Goal: Communication & Community: Answer question/provide support

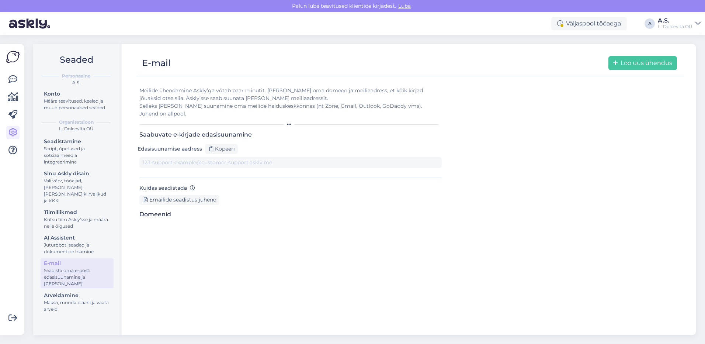
type input "[DOMAIN_NAME][EMAIL_ADDRESS][DOMAIN_NAME]"
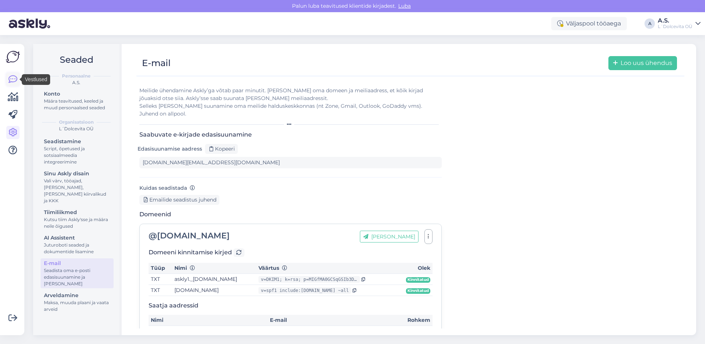
click at [9, 77] on icon at bounding box center [12, 79] width 9 height 9
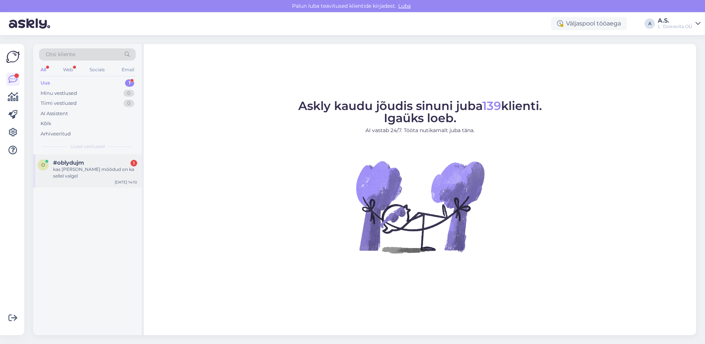
click at [66, 169] on div "kas [PERSON_NAME] mõõdud on ka sellel valgel" at bounding box center [95, 172] width 84 height 13
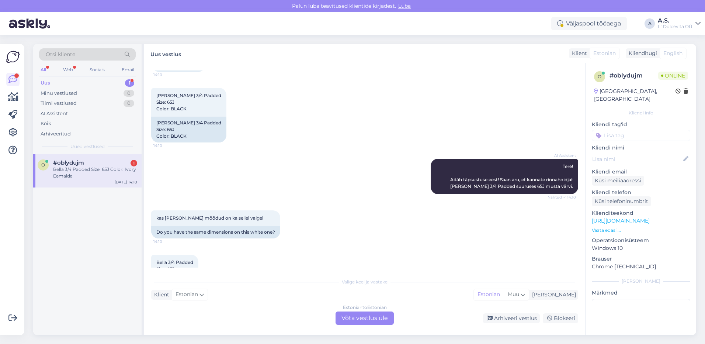
scroll to position [716, 0]
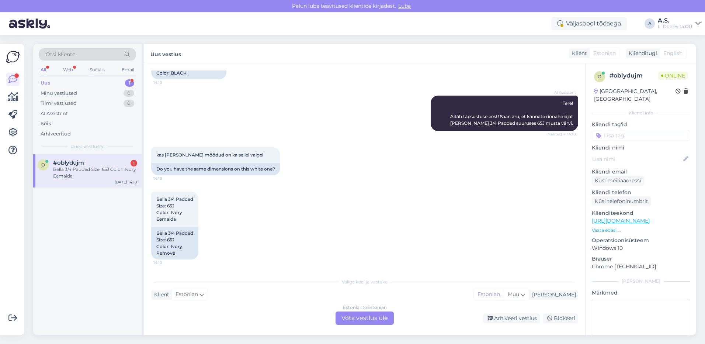
drag, startPoint x: 368, startPoint y: 320, endPoint x: 367, endPoint y: 316, distance: 4.3
click at [368, 320] on div "Estonian to Estonian Võta vestlus üle" at bounding box center [365, 317] width 58 height 13
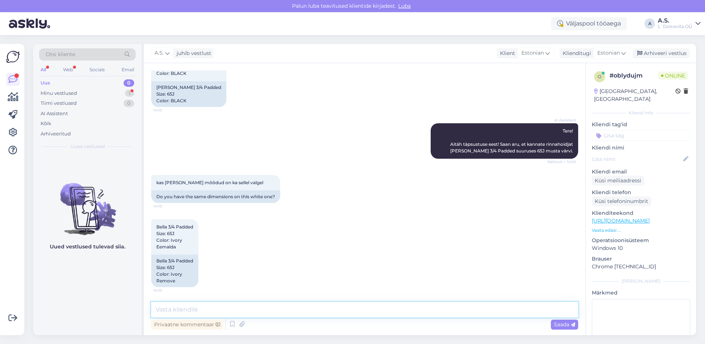
click at [237, 308] on textarea at bounding box center [364, 309] width 427 height 15
type textarea "Tere, jah, see on samasugune rinnahoidja et võib sama mõõdu [PERSON_NAME]."
click at [559, 327] on div "Saada" at bounding box center [564, 324] width 27 height 10
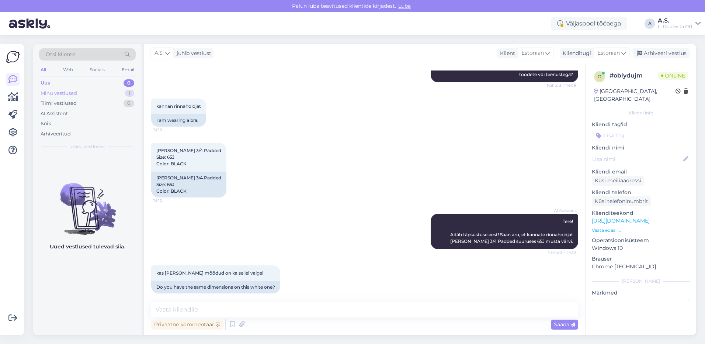
scroll to position [579, 0]
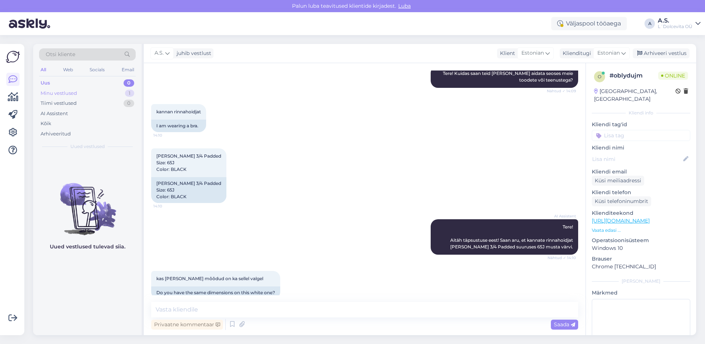
click at [70, 97] on div "Minu vestlused 1" at bounding box center [87, 93] width 97 height 10
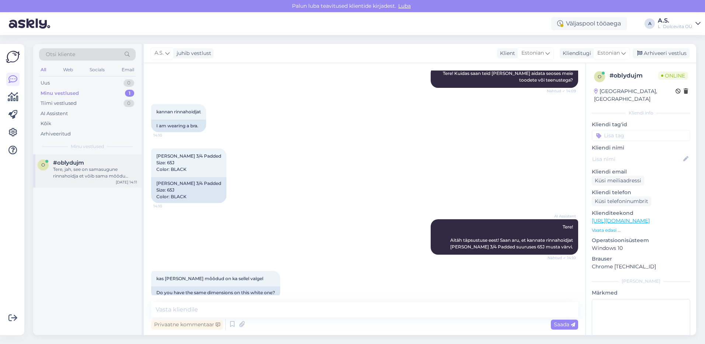
click at [88, 171] on div "Tere, jah, see on samasugune rinnahoidja et võib sama mõõdu [PERSON_NAME]." at bounding box center [95, 172] width 84 height 13
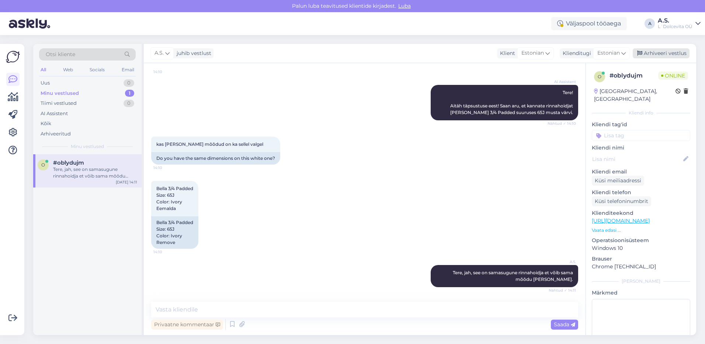
click at [658, 55] on div "Arhiveeri vestlus" at bounding box center [661, 53] width 57 height 10
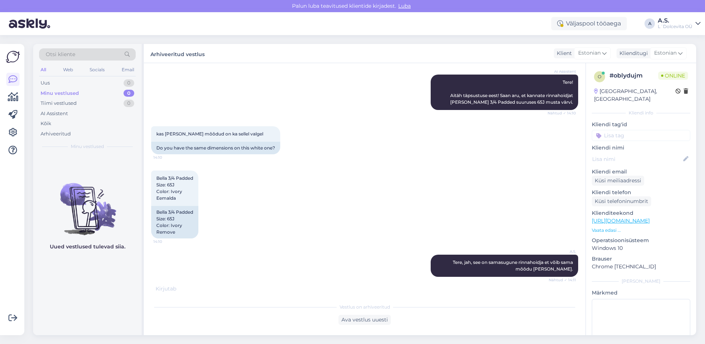
scroll to position [774, 0]
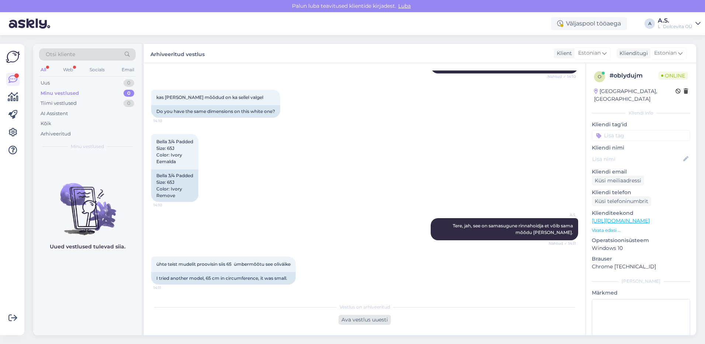
click at [374, 322] on div "Ava vestlus uuesti" at bounding box center [365, 320] width 52 height 10
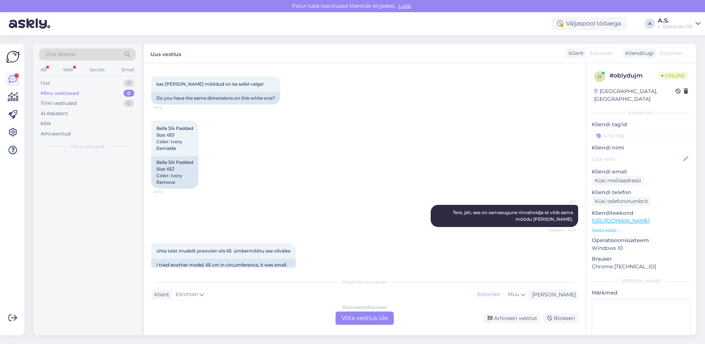
scroll to position [781, 0]
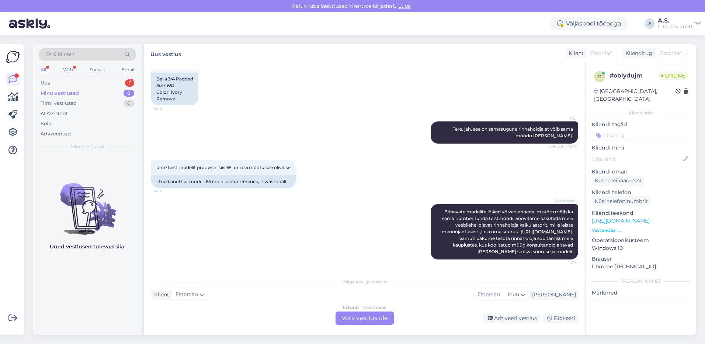
click at [354, 320] on div "Estonian to Estonian Võta vestlus üle" at bounding box center [365, 317] width 58 height 13
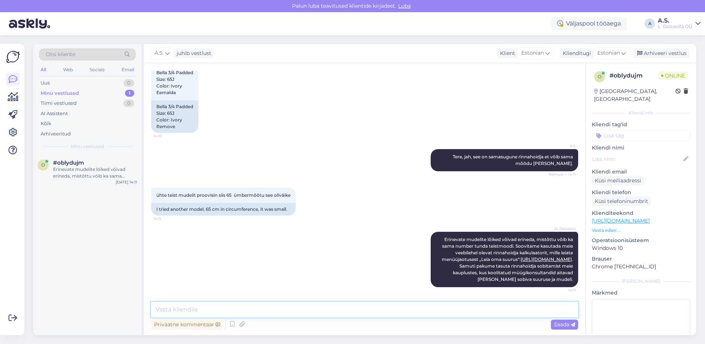
click at [329, 311] on textarea at bounding box center [364, 309] width 427 height 15
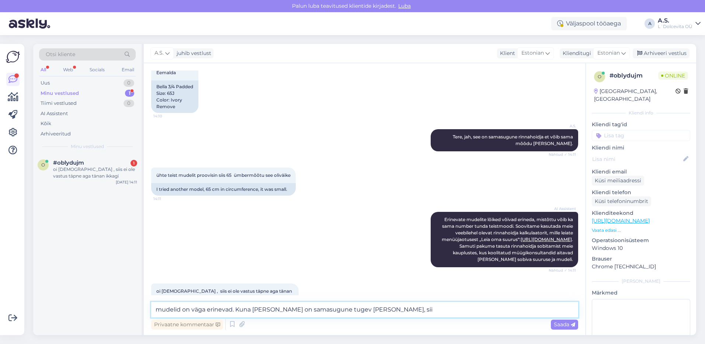
scroll to position [881, 0]
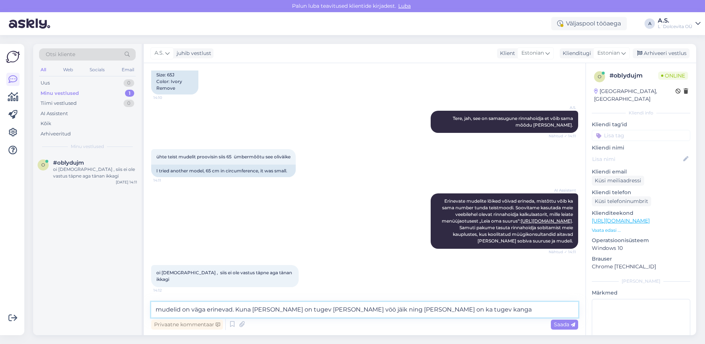
type textarea "mudelid on väga erinevad. Kuna [PERSON_NAME] on tugev [PERSON_NAME] vöö jäik ni…"
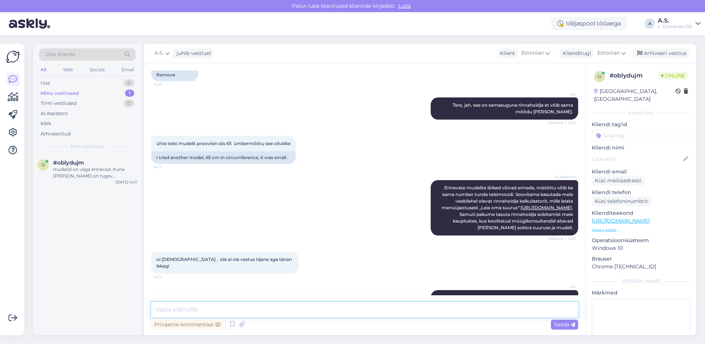
scroll to position [919, 0]
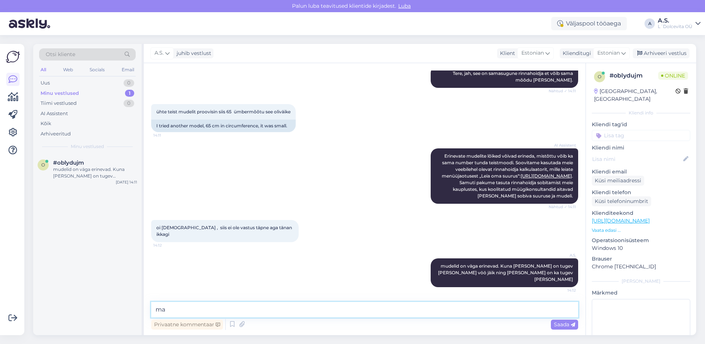
type textarea "m"
type textarea "kui te ei [PERSON_NAME] siis oleks parm kaupluses katsetada"
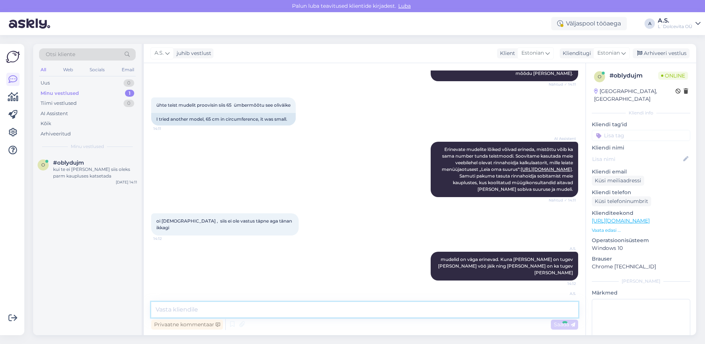
scroll to position [951, 0]
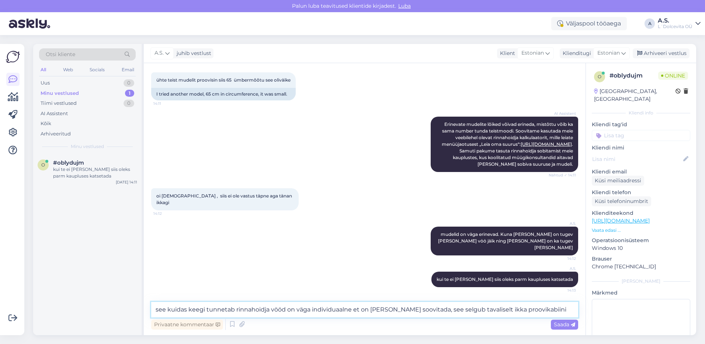
type textarea "see kuidas keegi tunnetab rinnahoidja vööd on väga individuaalne et on [PERSON_…"
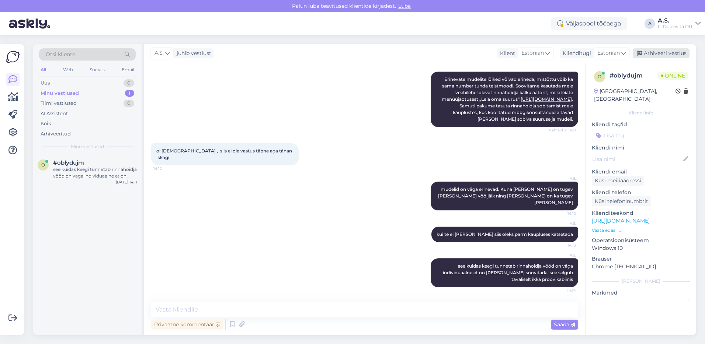
click at [659, 53] on div "Arhiveeri vestlus" at bounding box center [661, 53] width 57 height 10
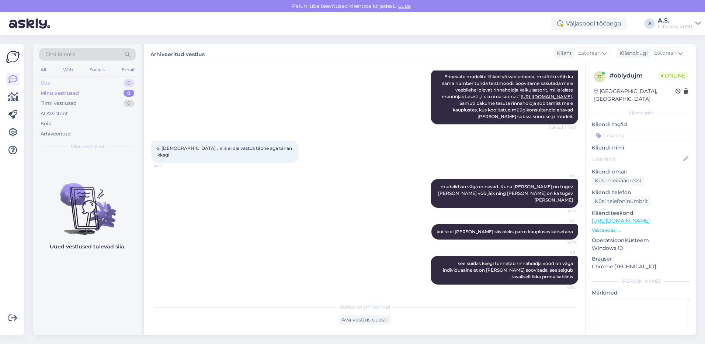
click at [69, 83] on div "Uus 0" at bounding box center [87, 83] width 97 height 10
